Goal: Navigation & Orientation: Find specific page/section

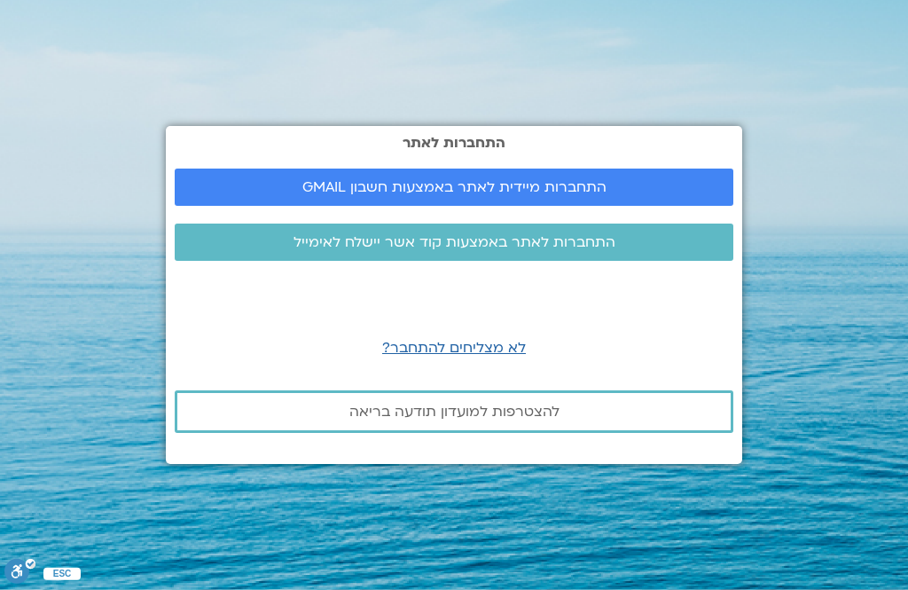
scroll to position [1, 0]
click at [505, 195] on span "התחברות מיידית לאתר באמצעות חשבון GMAIL" at bounding box center [454, 187] width 304 height 16
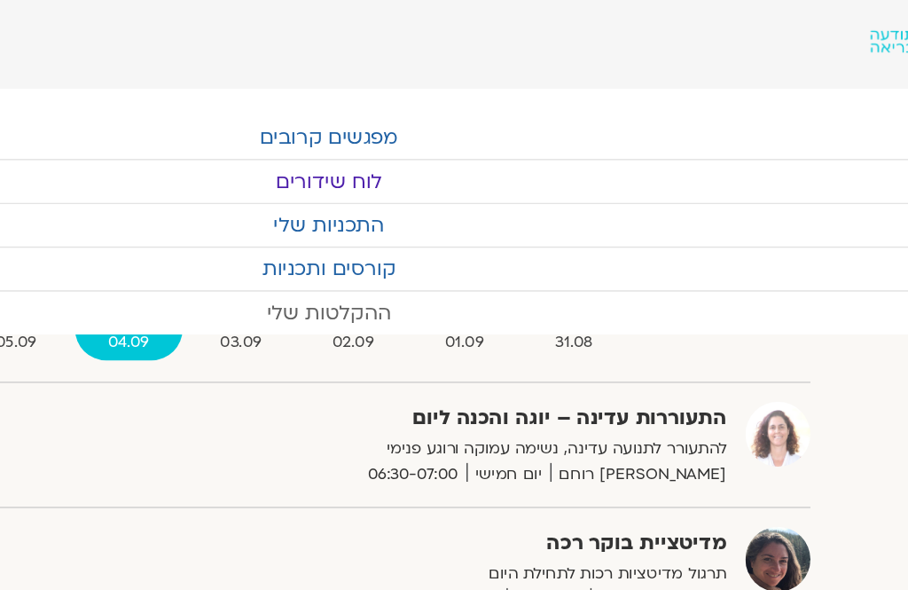
click at [317, 217] on link "ההקלטות שלי" at bounding box center [454, 222] width 908 height 30
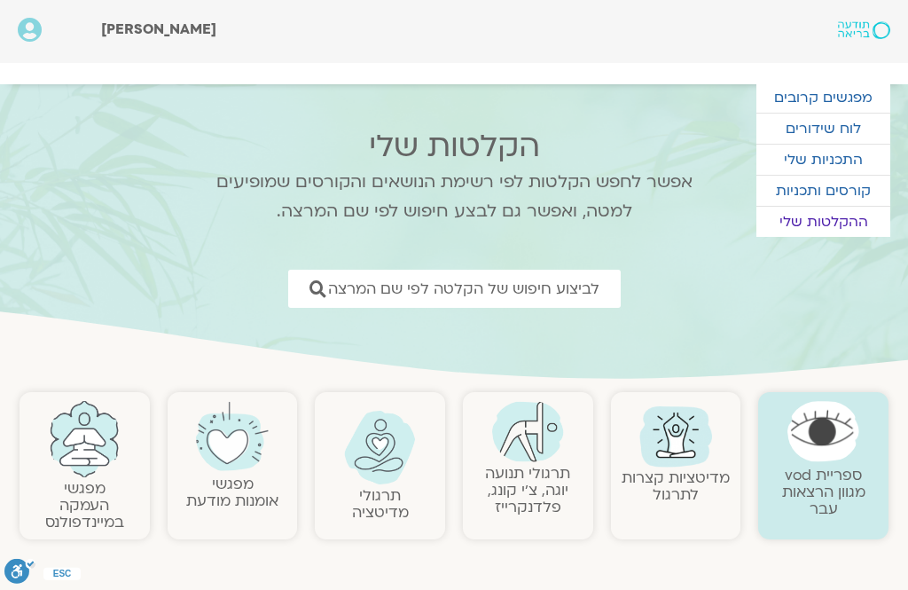
click at [534, 486] on link "תרגולי תנועה יוגה, צ׳י קונג, פלדנקרייז" at bounding box center [527, 490] width 85 height 54
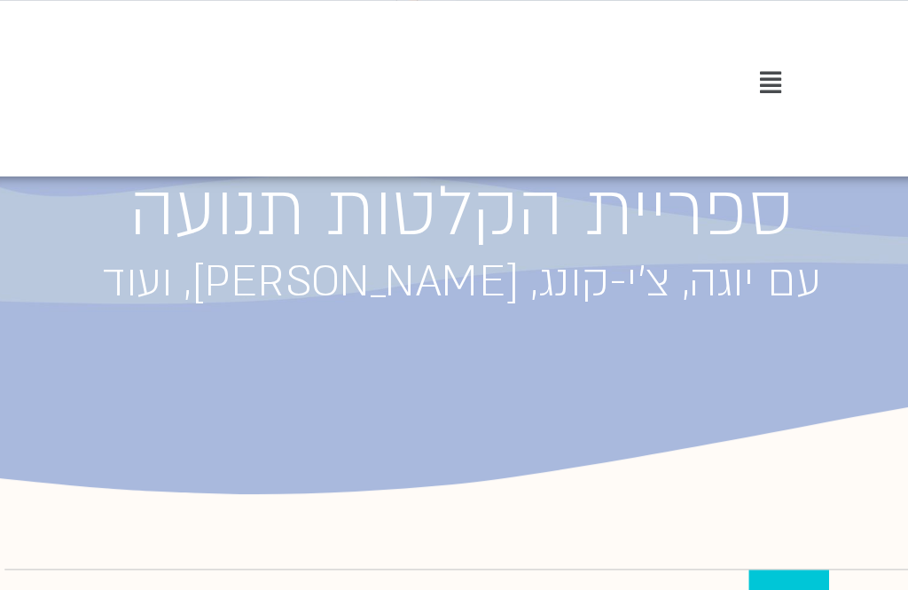
scroll to position [147, 0]
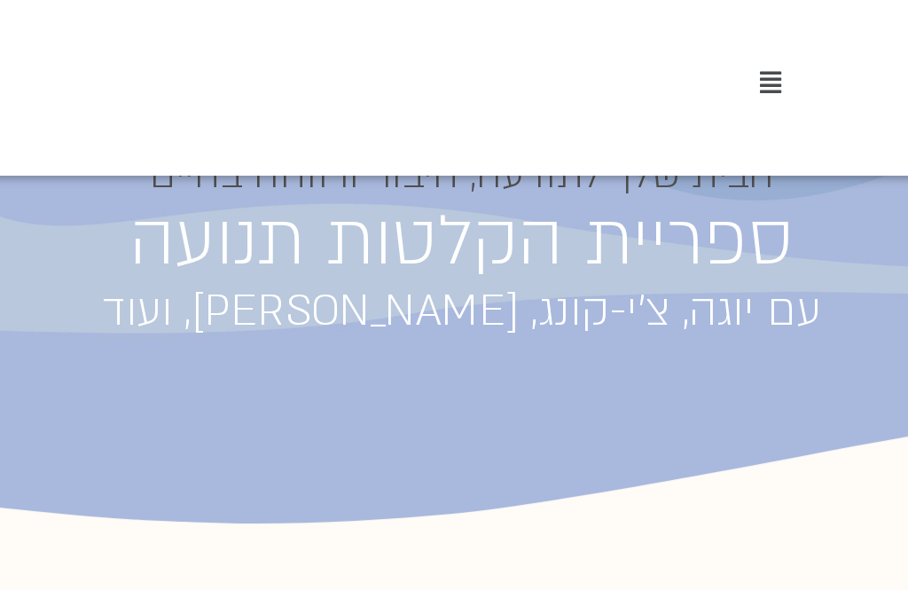
click at [692, 64] on icon at bounding box center [700, 66] width 17 height 20
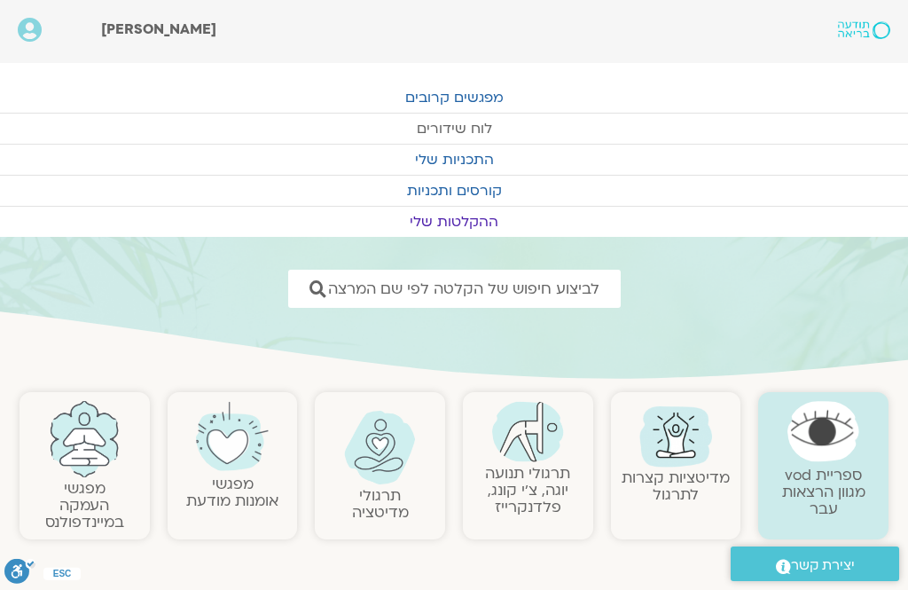
click at [462, 124] on link "לוח שידורים" at bounding box center [454, 128] width 908 height 30
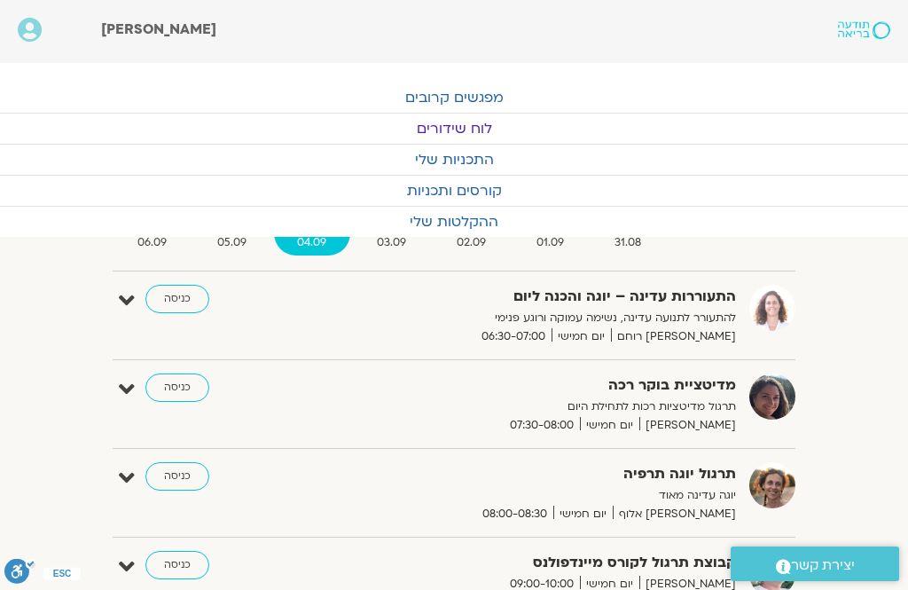
click at [186, 395] on link "כניסה" at bounding box center [177, 387] width 64 height 28
click at [180, 480] on link "כניסה" at bounding box center [177, 476] width 64 height 28
